Goal: Find specific page/section: Find specific page/section

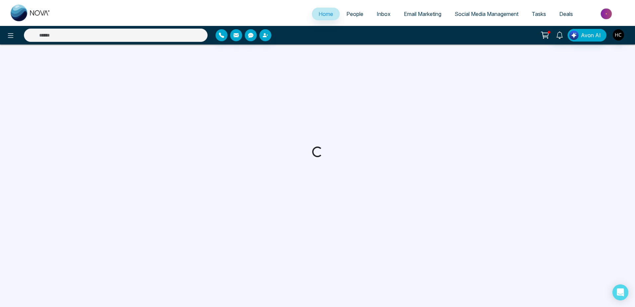
select select "*"
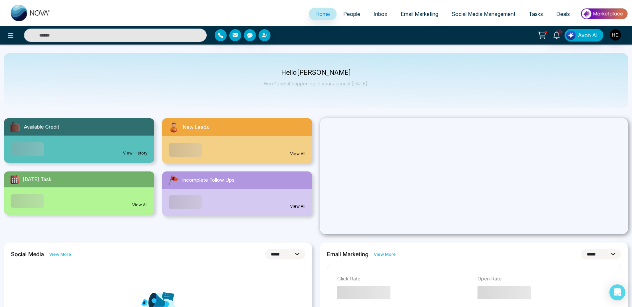
click at [349, 15] on span "People" at bounding box center [351, 14] width 17 height 7
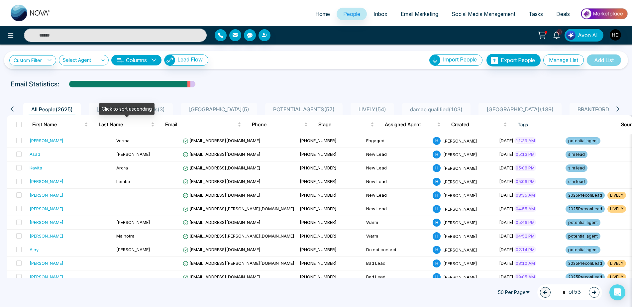
click at [136, 112] on div "Click to sort ascending" at bounding box center [126, 108] width 55 height 11
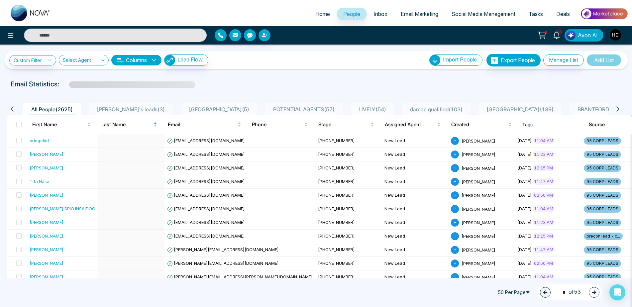
click at [97, 109] on span "sim's leads ( 3 )" at bounding box center [130, 109] width 73 height 7
